Goal: Task Accomplishment & Management: Use online tool/utility

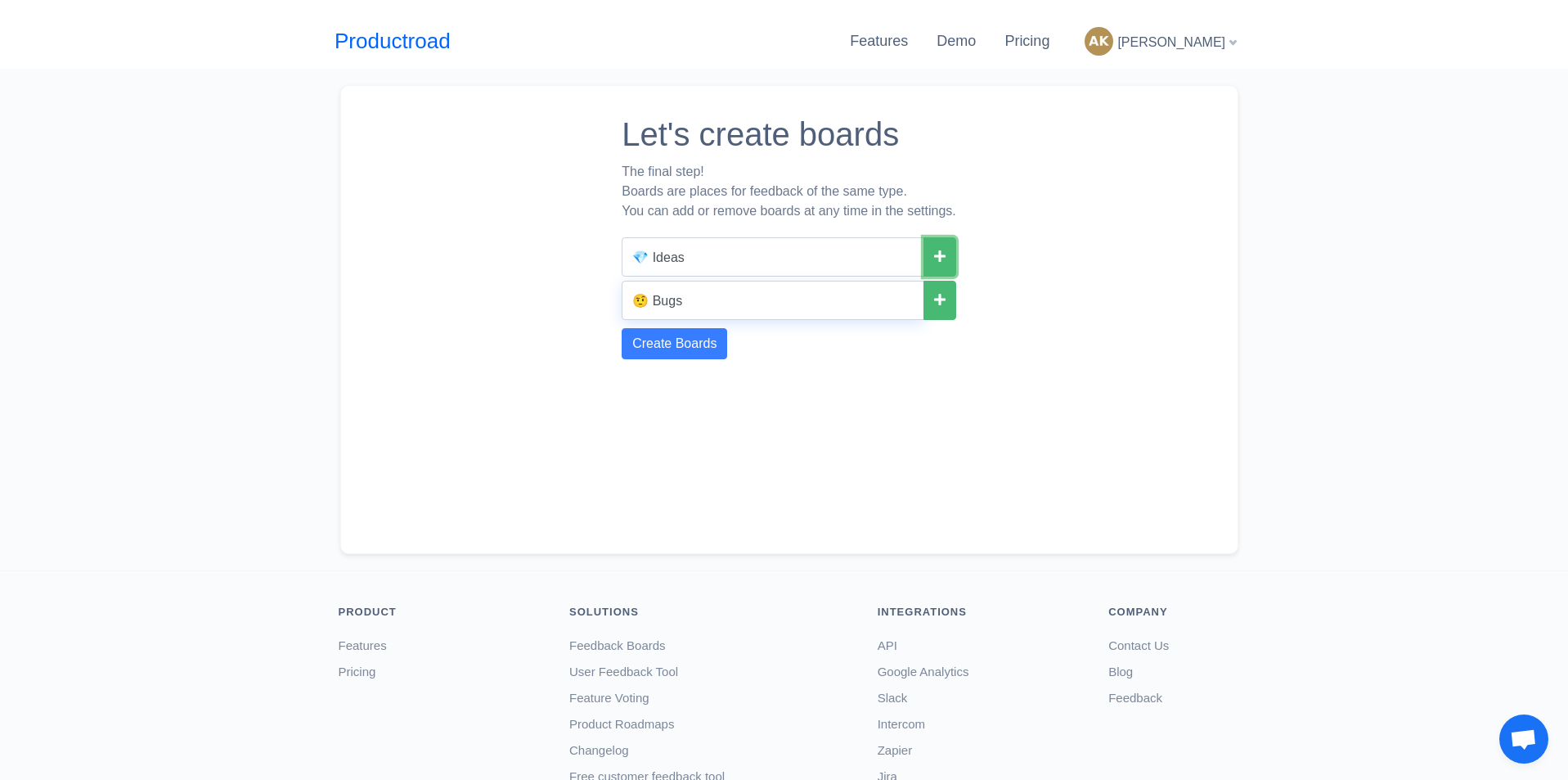
drag, startPoint x: 939, startPoint y: 247, endPoint x: 893, endPoint y: 296, distance: 67.2
click at [938, 247] on button at bounding box center [940, 256] width 33 height 39
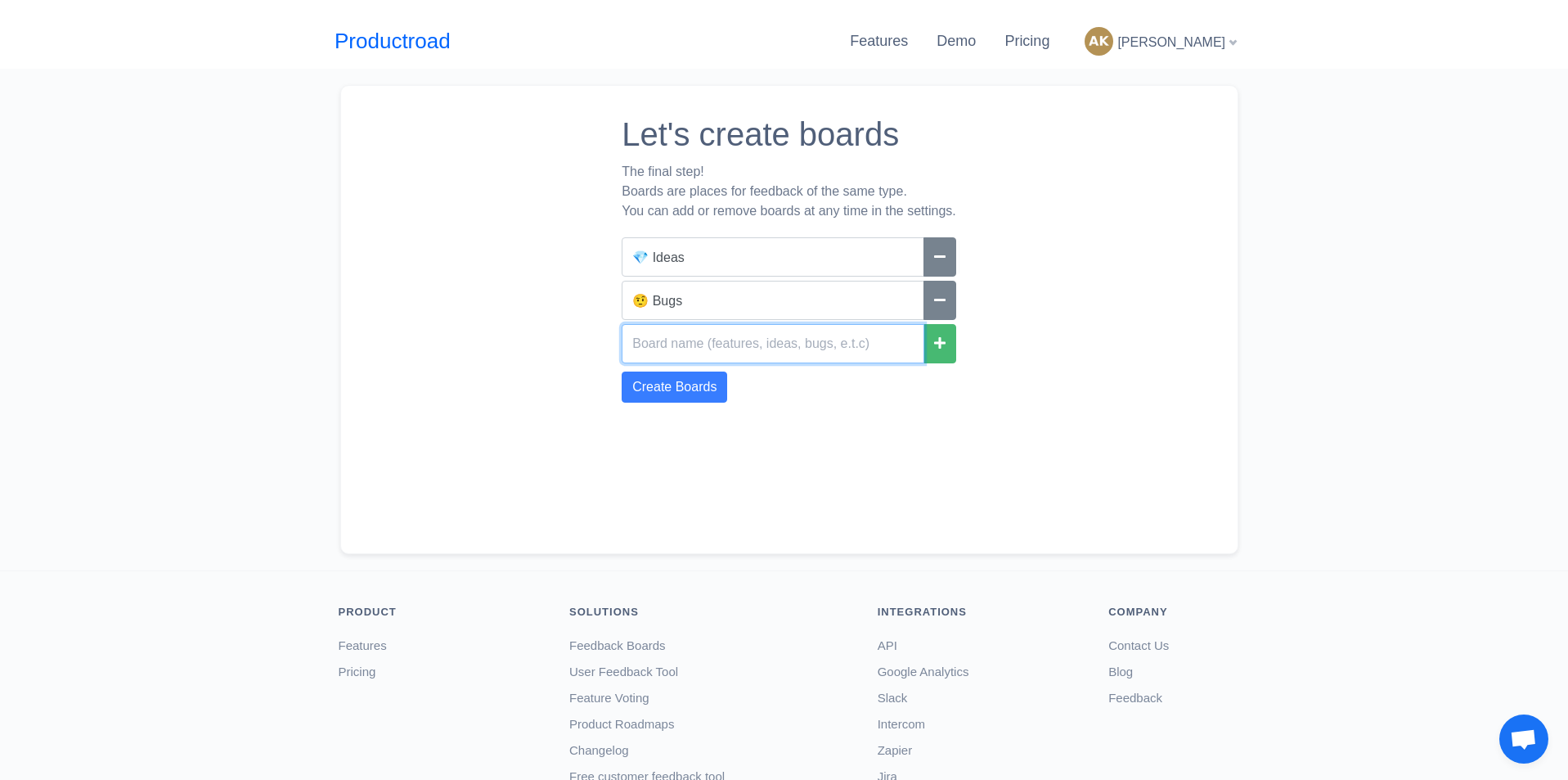
click at [762, 345] on input "text" at bounding box center [773, 343] width 302 height 39
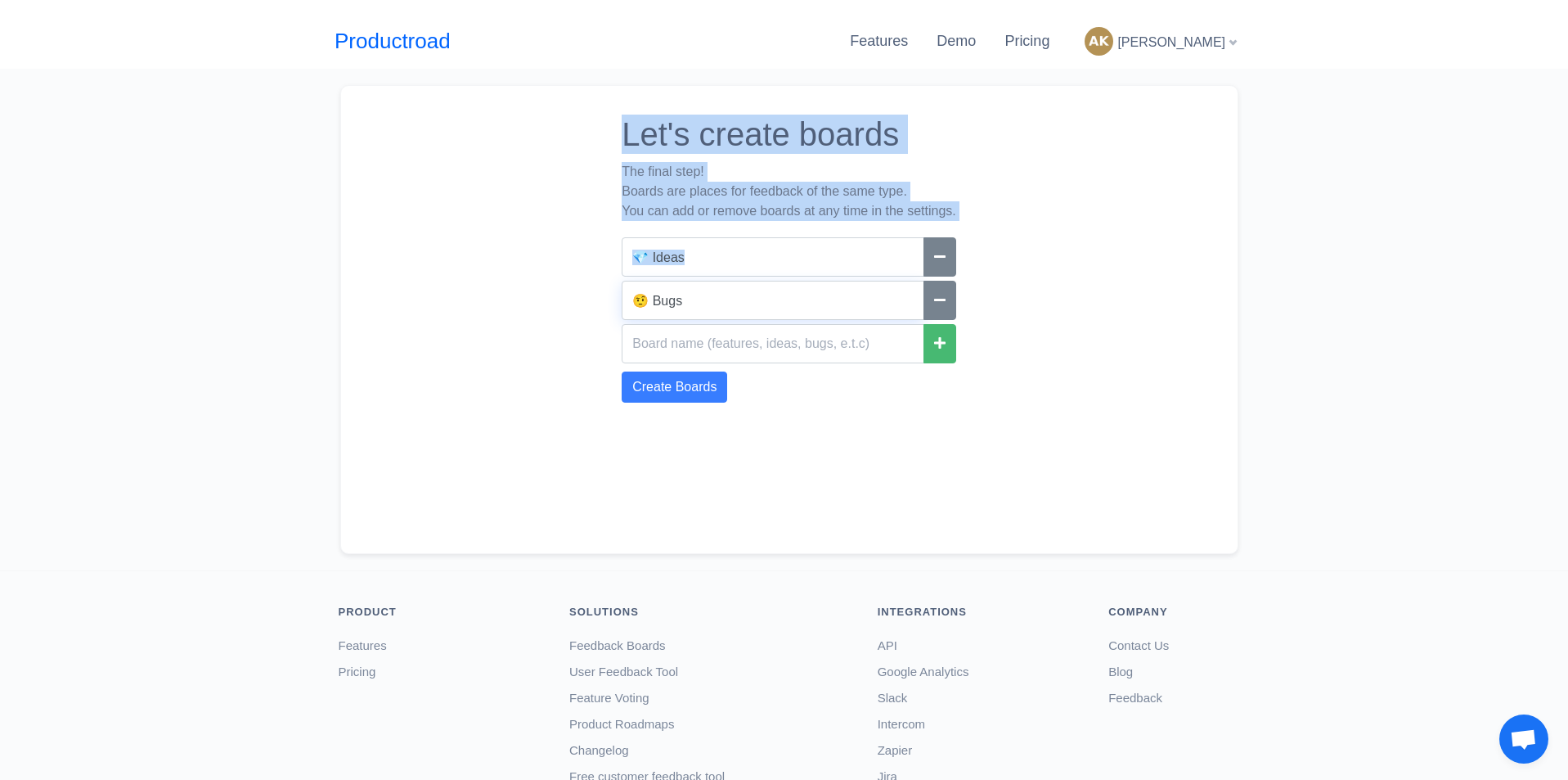
drag, startPoint x: 601, startPoint y: 134, endPoint x: 854, endPoint y: 306, distance: 305.9
click at [854, 306] on div "Let's create boards The final step! Boards are places for feedback of the same …" at bounding box center [788, 320] width 898 height 469
copy div "Let's create boards The final step! Boards are places for feedback of the same …"
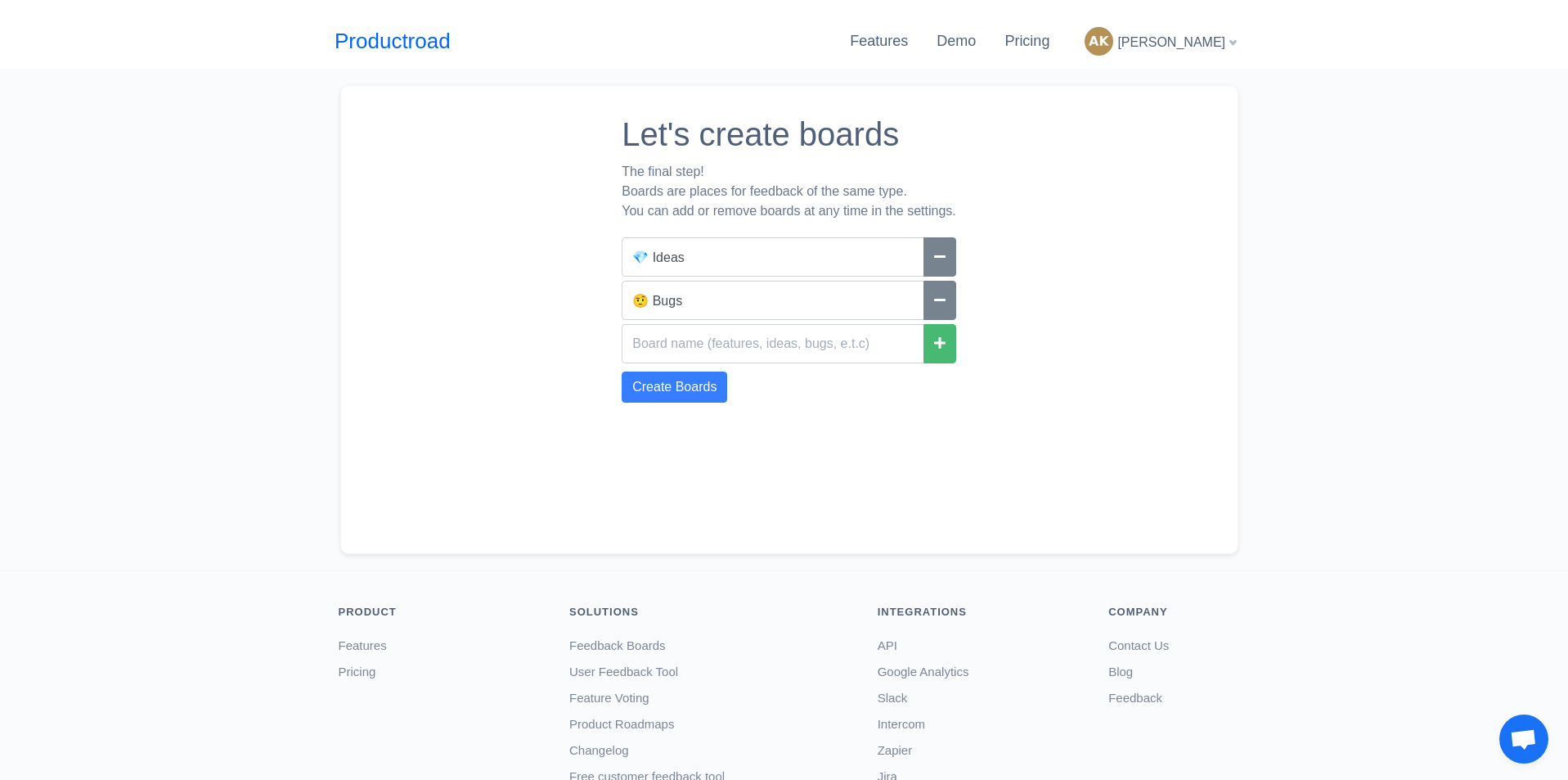
drag, startPoint x: 752, startPoint y: 401, endPoint x: 607, endPoint y: 378, distance: 146.8
click at [607, 378] on div "Let's create boards The final step! Boards are places for feedback of the same …" at bounding box center [788, 320] width 898 height 469
click at [648, 371] on form "💎 Ideas 🤨 Bugs Create Boards" at bounding box center [789, 320] width 334 height 165
click at [651, 354] on input "text" at bounding box center [773, 343] width 302 height 39
paste input "Website Feedback"
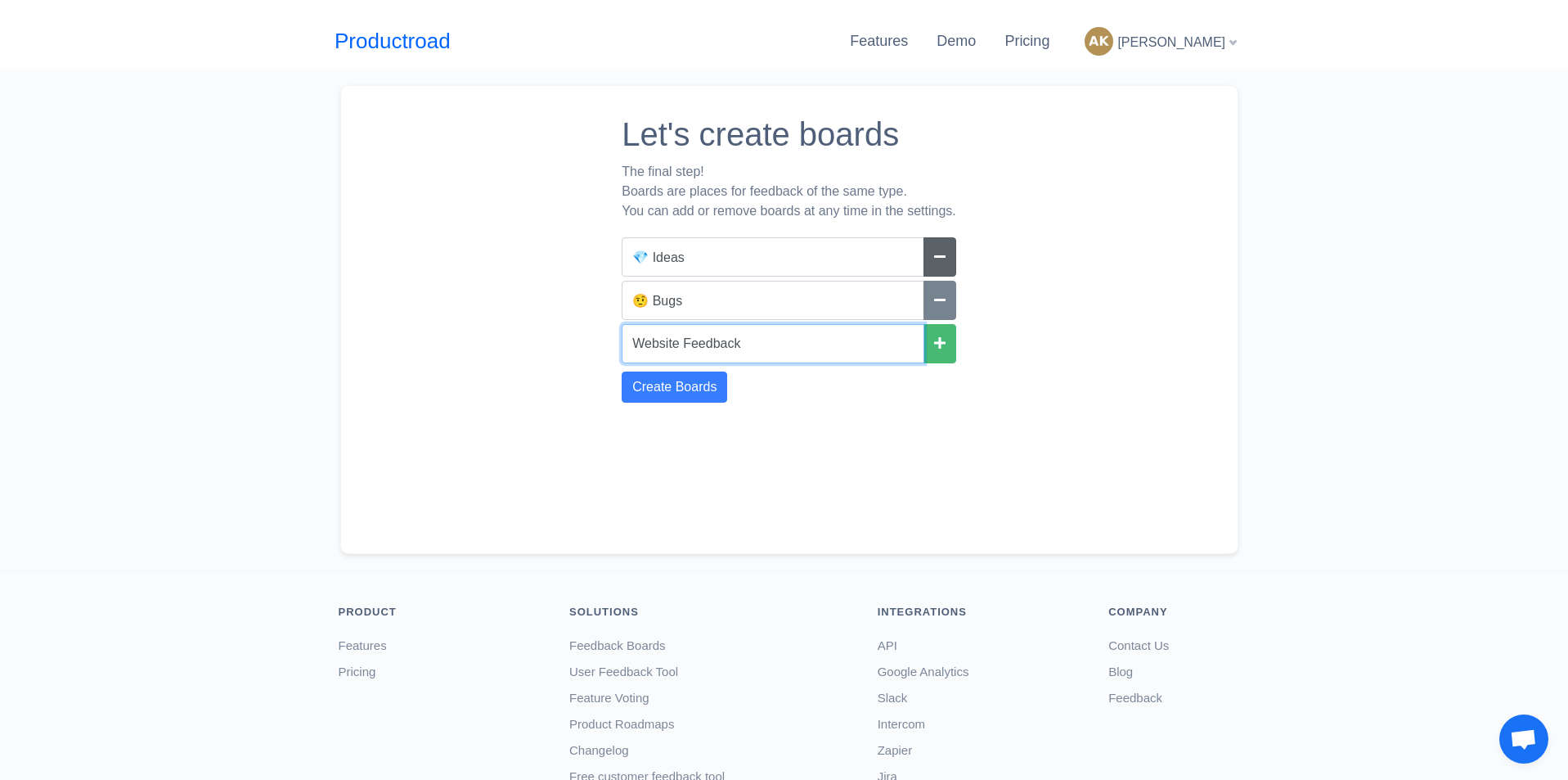
type input "Website Feedback"
click at [942, 258] on icon at bounding box center [940, 256] width 12 height 13
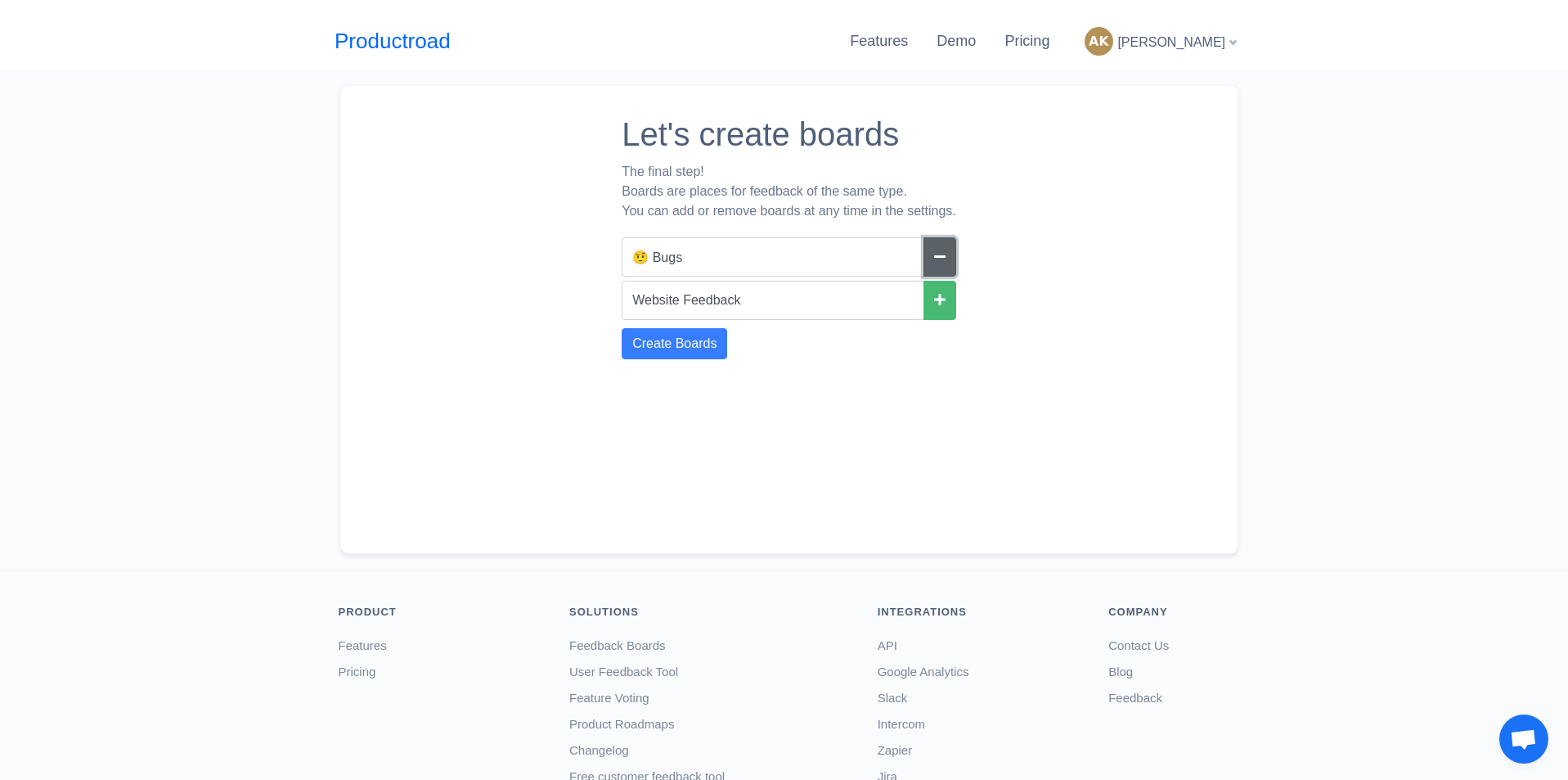
click at [939, 261] on icon at bounding box center [940, 256] width 12 height 13
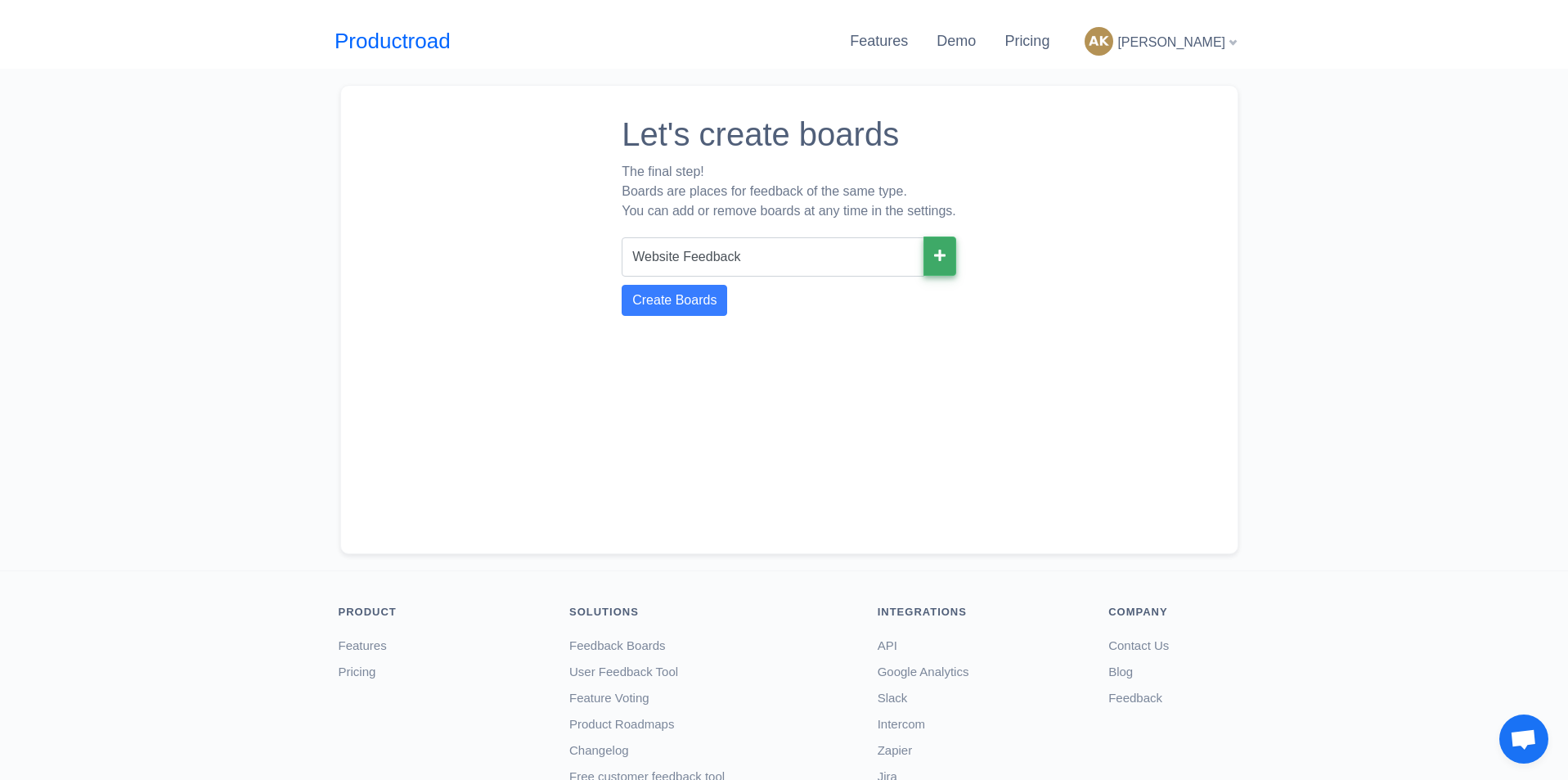
click at [944, 257] on icon at bounding box center [940, 256] width 12 height 13
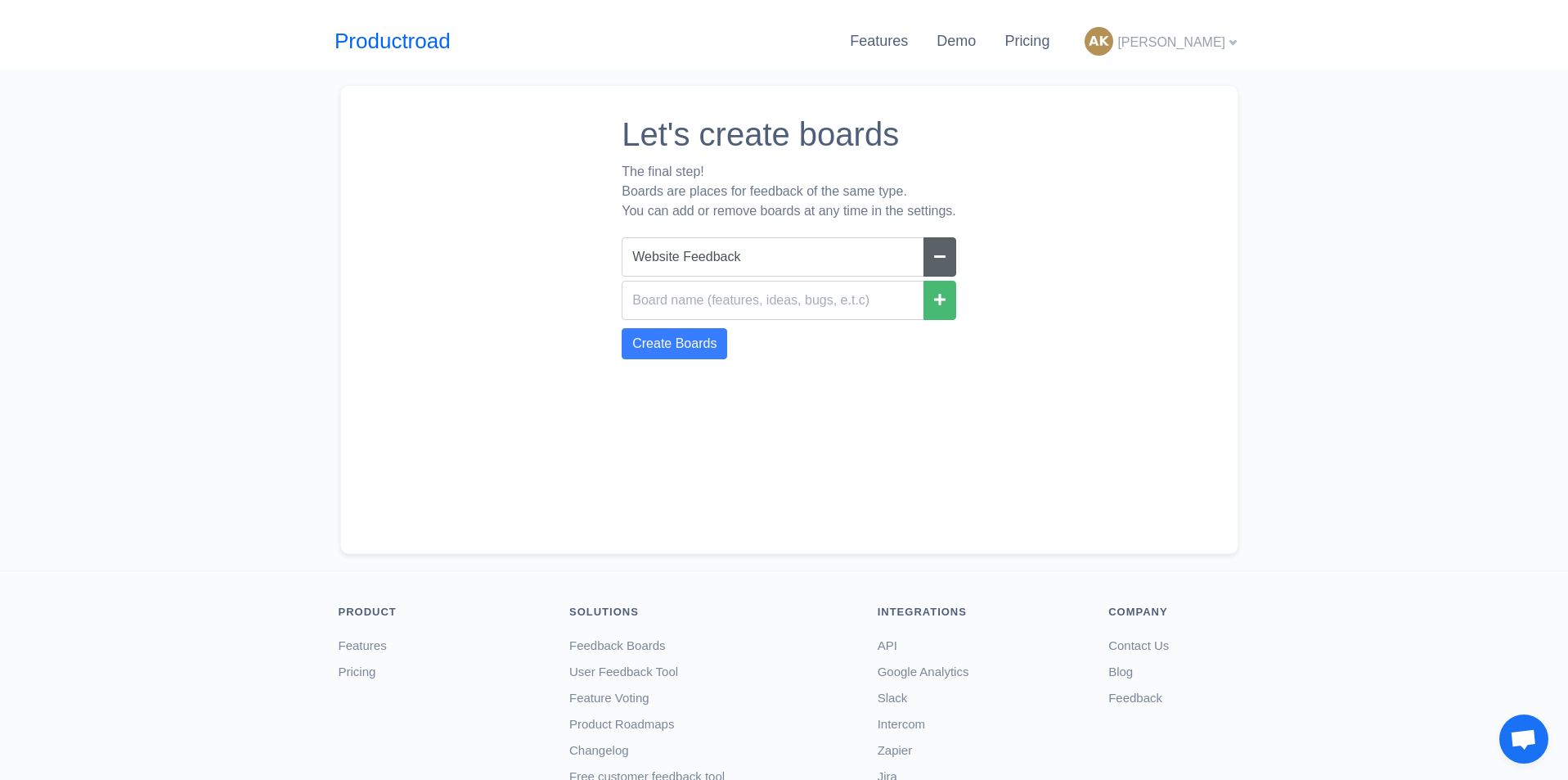
click at [1217, 42] on span "[PERSON_NAME]" at bounding box center [1171, 42] width 108 height 13
click at [1169, 154] on link "India Highlight" at bounding box center [1171, 153] width 139 height 26
click at [949, 259] on button at bounding box center [940, 256] width 33 height 39
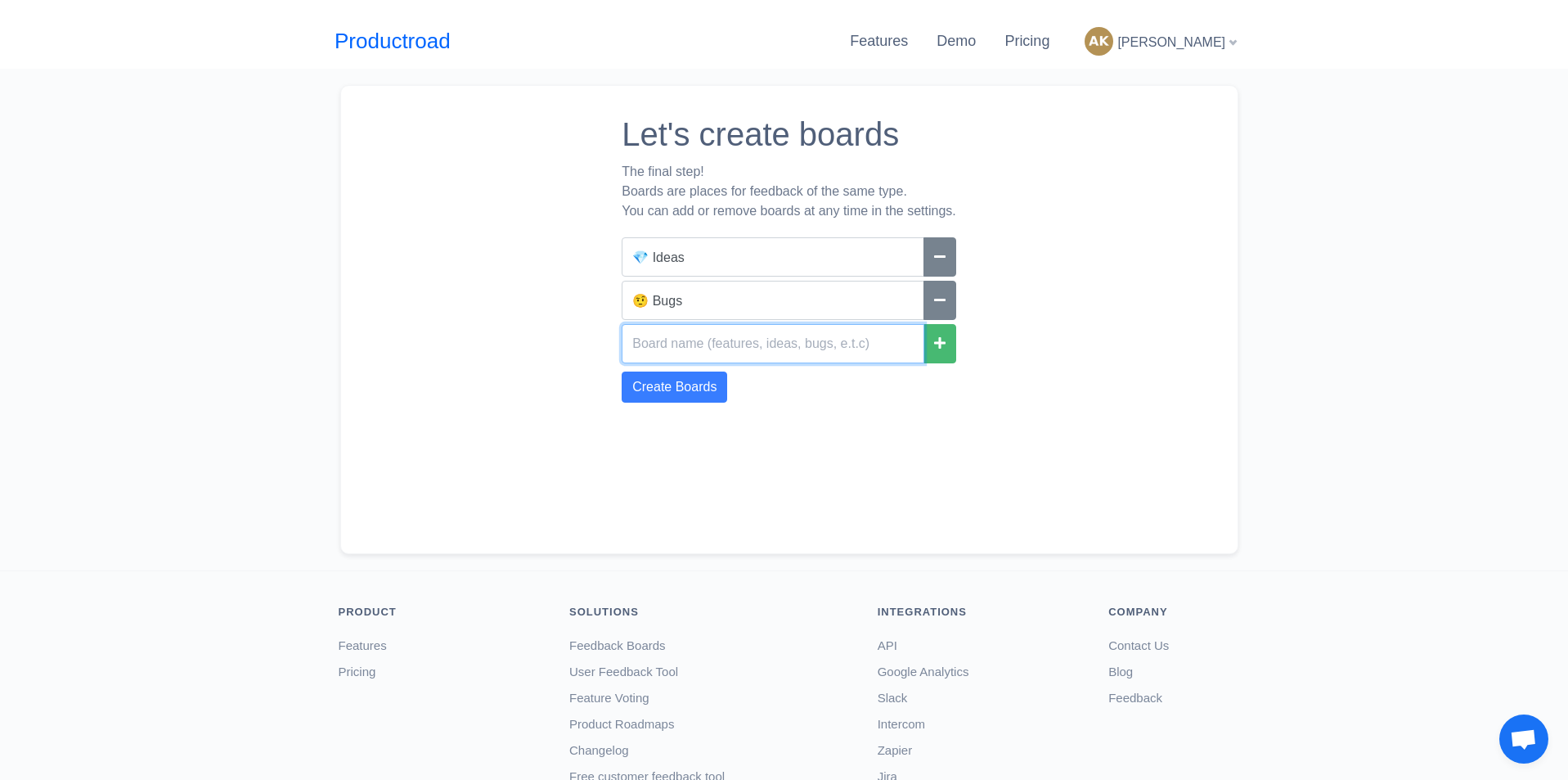
click at [668, 343] on input "text" at bounding box center [773, 343] width 302 height 39
paste input "Website Feedback"
type input "Website Feedback"
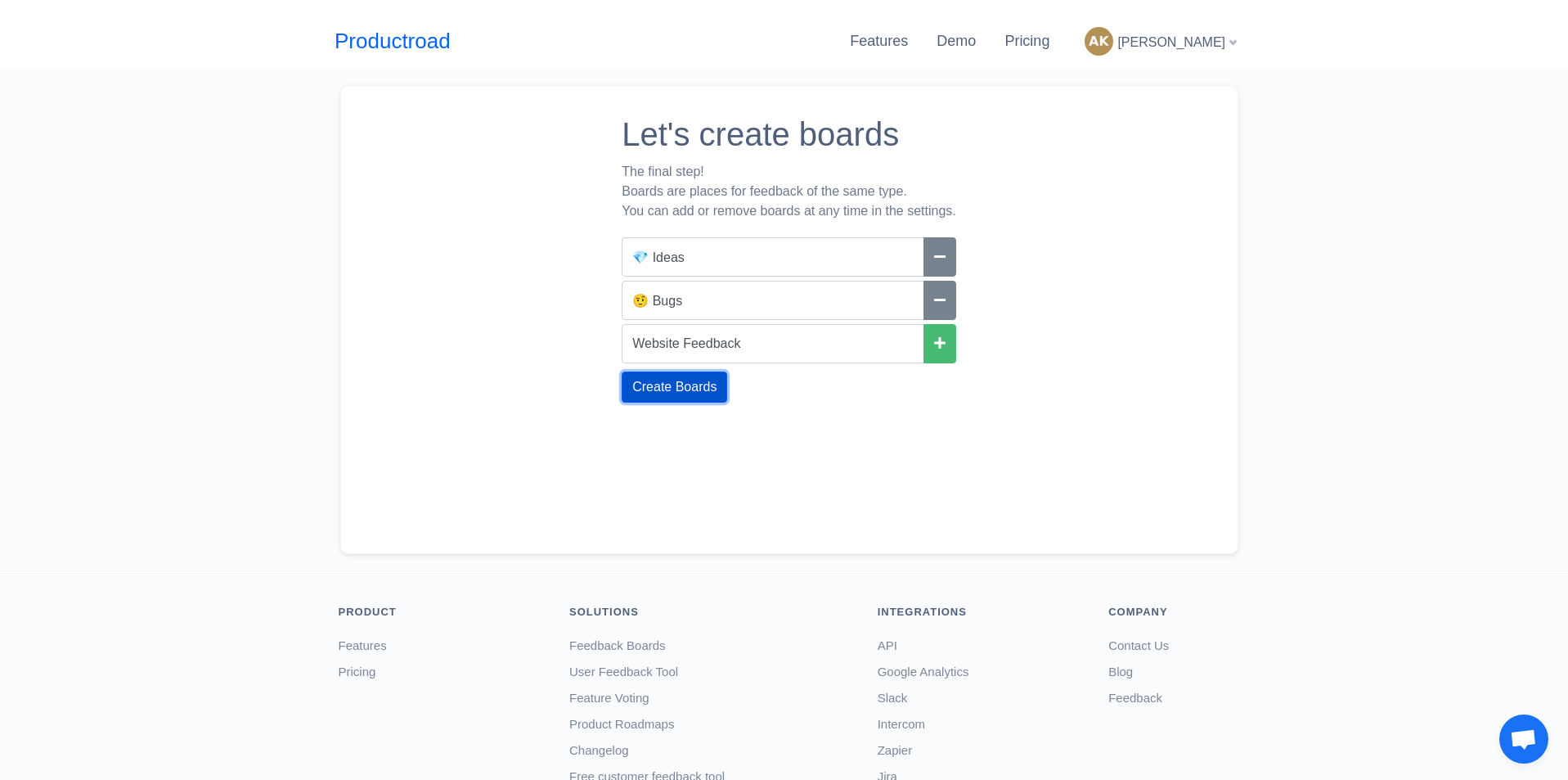
click at [665, 381] on button "Create Boards" at bounding box center [675, 387] width 106 height 31
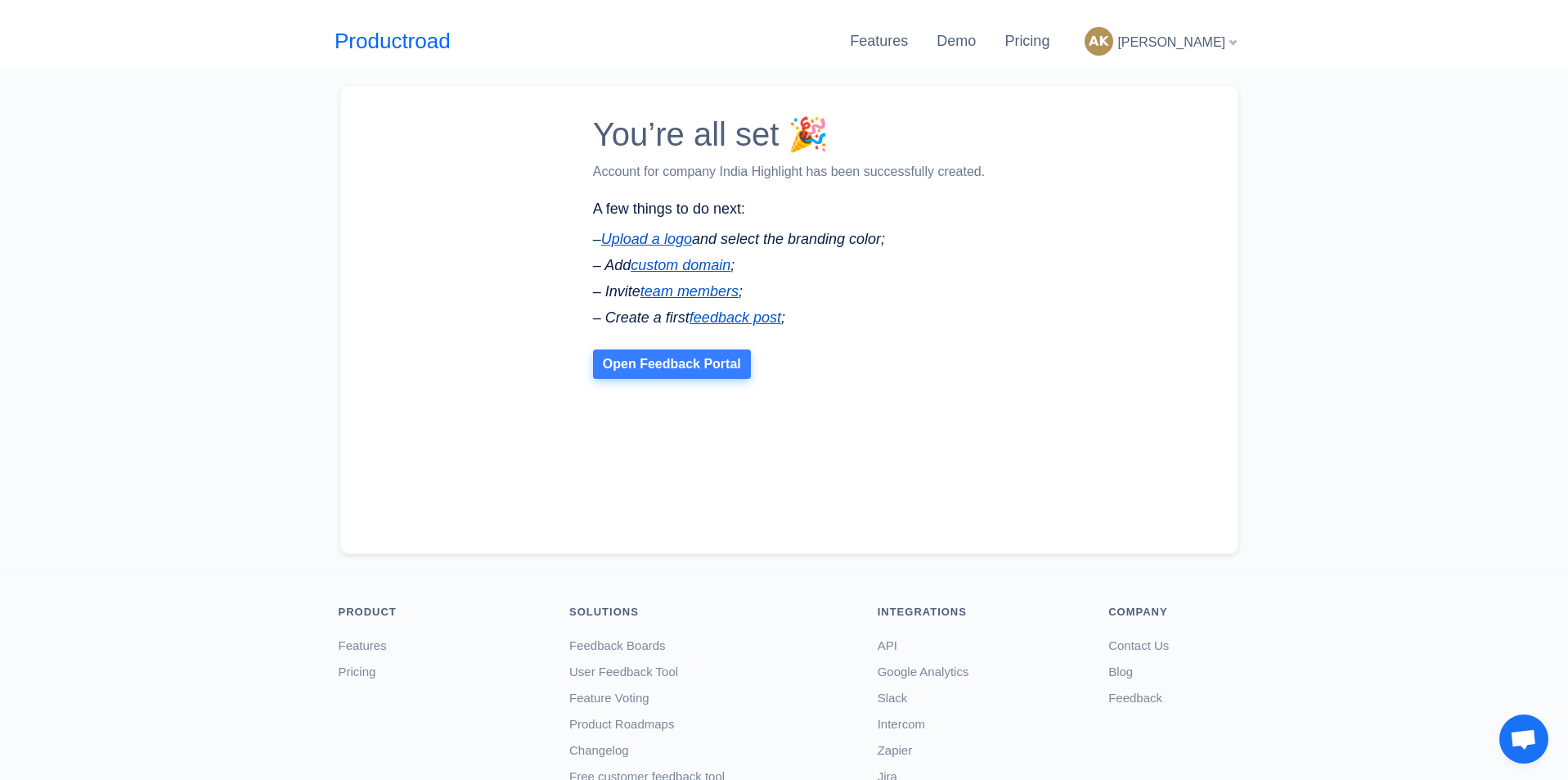
click at [667, 378] on link "Open Feedback Portal" at bounding box center [672, 364] width 157 height 30
